Goal: Information Seeking & Learning: Learn about a topic

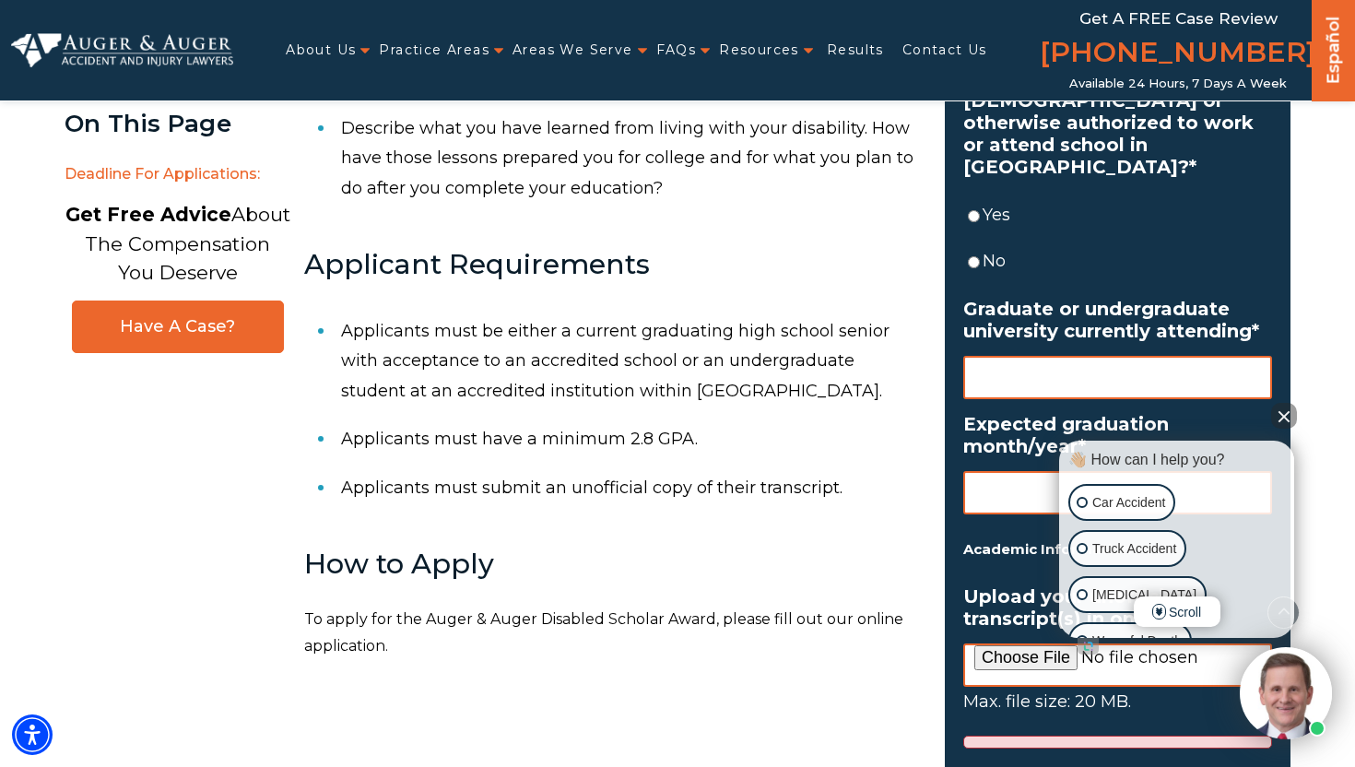
scroll to position [1198, 0]
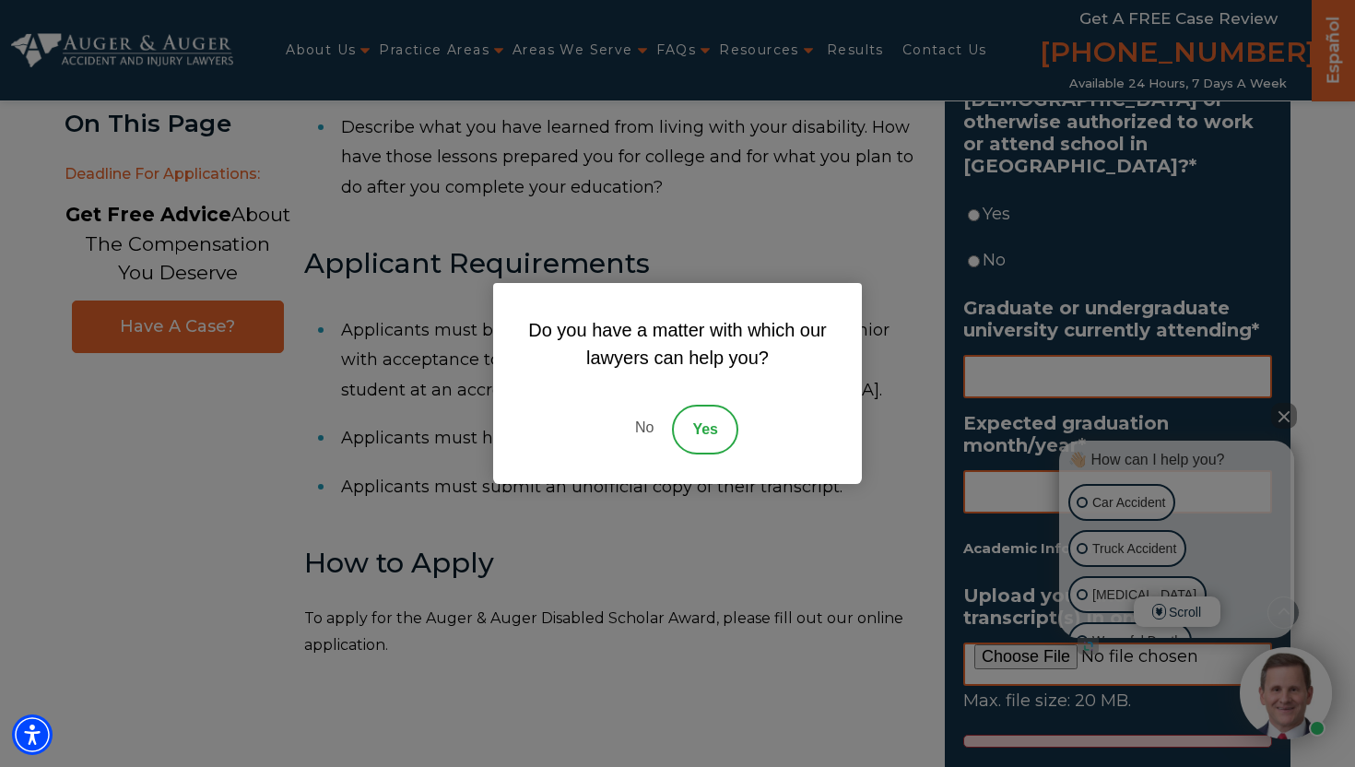
click at [648, 422] on link "No" at bounding box center [644, 430] width 55 height 50
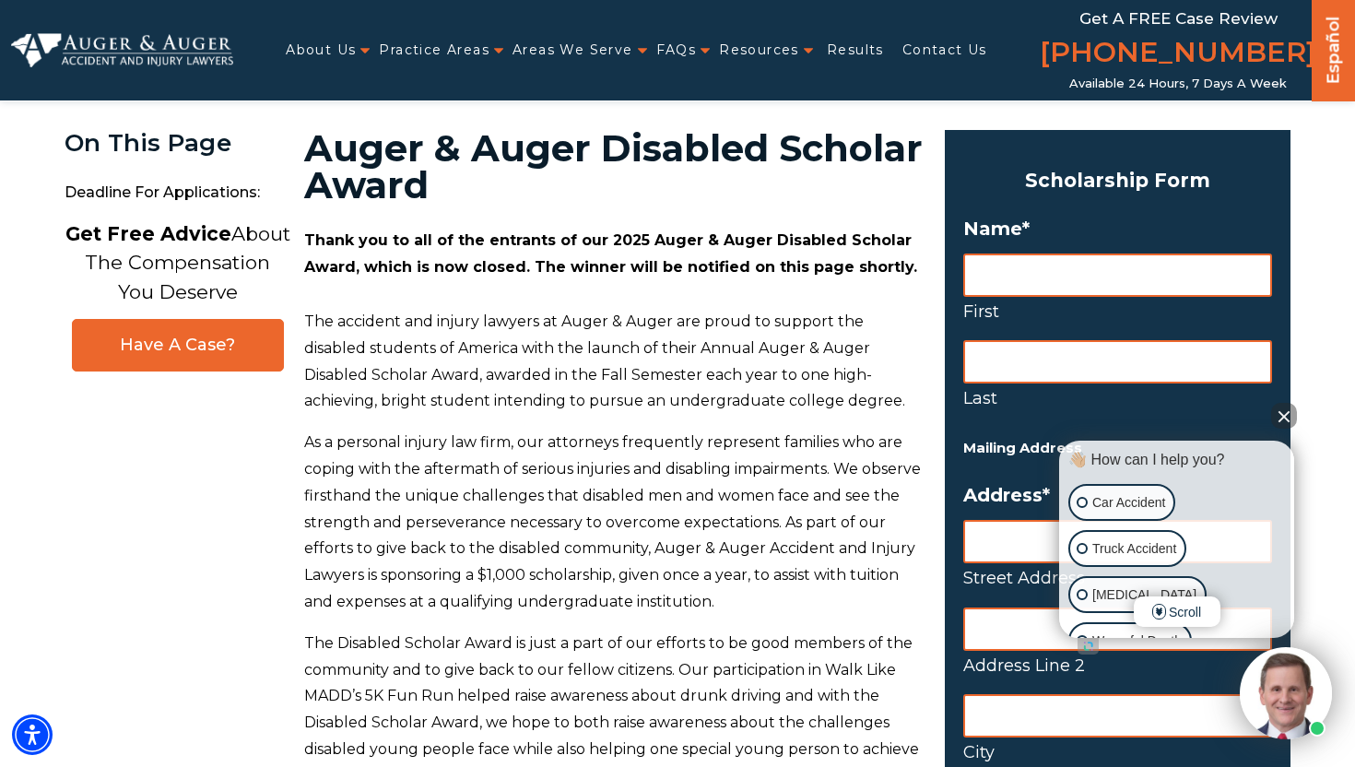
scroll to position [54, 0]
